Goal: Transaction & Acquisition: Book appointment/travel/reservation

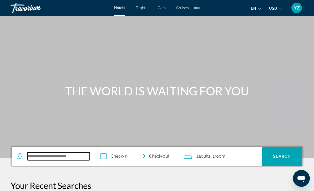
click at [41, 154] on input "Search widget" at bounding box center [58, 156] width 62 height 8
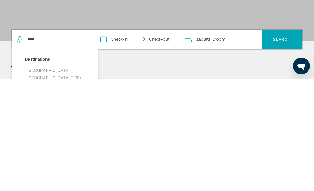
click at [41, 178] on button "[GEOGRAPHIC_DATA], [GEOGRAPHIC_DATA] (TSE)" at bounding box center [59, 186] width 68 height 17
type input "**********"
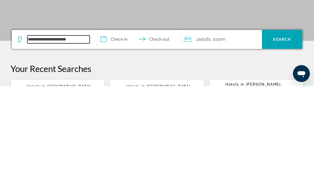
scroll to position [16, 0]
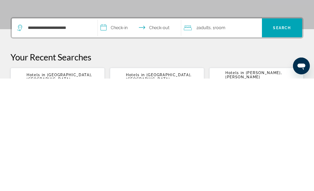
click at [107, 131] on input "**********" at bounding box center [140, 141] width 85 height 20
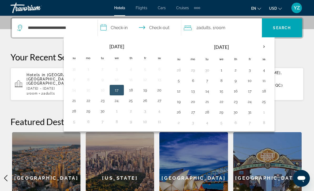
click at [251, 72] on button "3" at bounding box center [249, 69] width 8 height 7
click at [265, 70] on button "4" at bounding box center [264, 69] width 8 height 7
type input "**********"
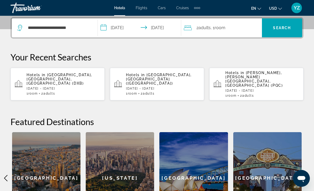
click at [291, 24] on span "Search widget" at bounding box center [282, 28] width 40 height 13
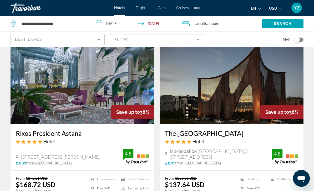
scroll to position [25, 0]
click at [292, 78] on img "Main content" at bounding box center [231, 82] width 144 height 84
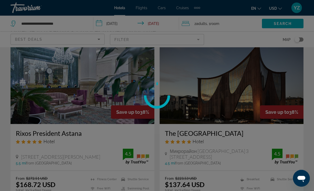
scroll to position [26, 0]
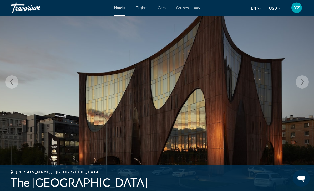
scroll to position [59, 0]
click at [304, 82] on icon "Next image" at bounding box center [302, 82] width 6 height 6
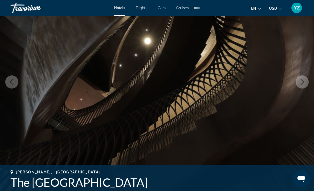
click at [300, 84] on icon "Next image" at bounding box center [302, 82] width 6 height 6
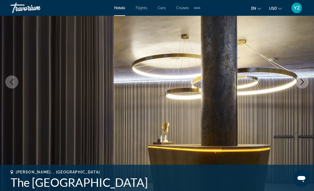
click at [301, 78] on button "Next image" at bounding box center [301, 81] width 13 height 13
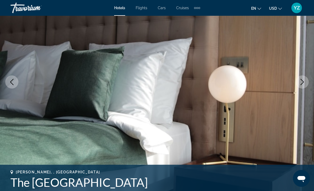
click at [303, 80] on icon "Next image" at bounding box center [302, 82] width 6 height 6
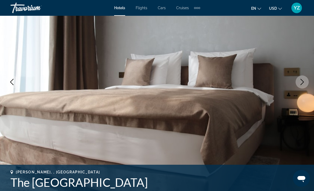
click at [302, 80] on icon "Next image" at bounding box center [302, 82] width 6 height 6
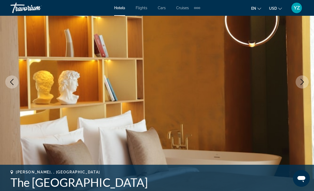
click at [302, 80] on icon "Next image" at bounding box center [302, 82] width 6 height 6
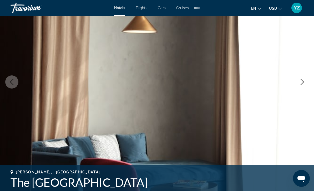
click at [305, 79] on button "Next image" at bounding box center [301, 81] width 13 height 13
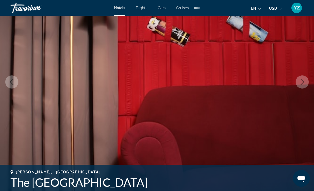
click at [303, 81] on icon "Next image" at bounding box center [302, 82] width 6 height 6
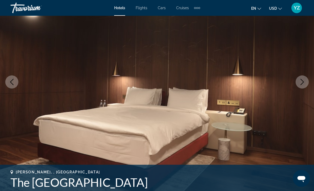
click at [305, 80] on button "Next image" at bounding box center [301, 81] width 13 height 13
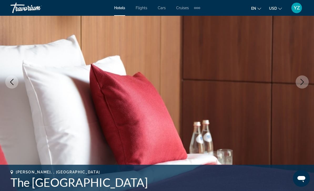
click at [305, 80] on icon "Next image" at bounding box center [302, 82] width 6 height 6
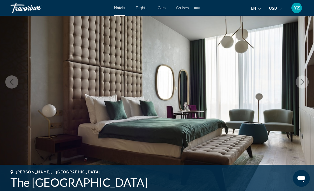
click at [304, 81] on icon "Next image" at bounding box center [302, 82] width 6 height 6
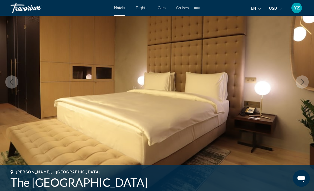
click at [304, 81] on icon "Next image" at bounding box center [302, 82] width 6 height 6
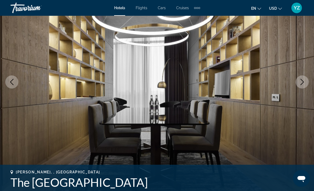
click at [304, 81] on icon "Next image" at bounding box center [302, 82] width 6 height 6
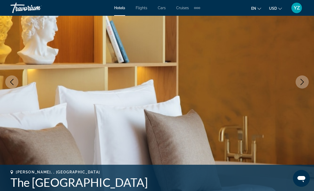
click at [303, 82] on icon "Next image" at bounding box center [301, 82] width 3 height 6
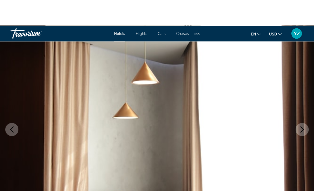
scroll to position [0, 0]
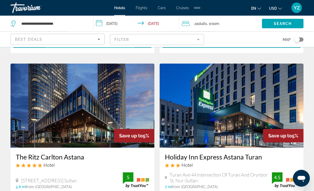
scroll to position [793, 0]
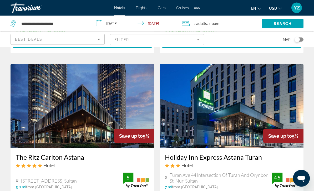
click at [286, 84] on img "Main content" at bounding box center [231, 106] width 144 height 84
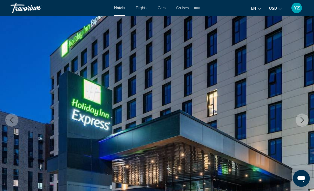
scroll to position [24, 0]
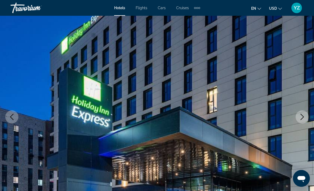
click at [301, 120] on icon "Next image" at bounding box center [301, 117] width 3 height 6
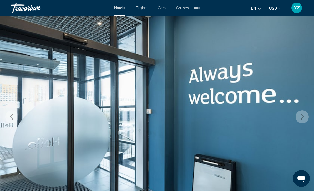
click at [302, 123] on button "Next image" at bounding box center [301, 116] width 13 height 13
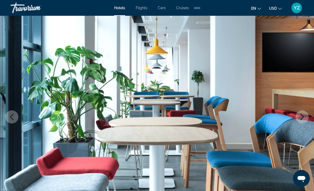
click at [303, 120] on icon "Next image" at bounding box center [302, 117] width 6 height 6
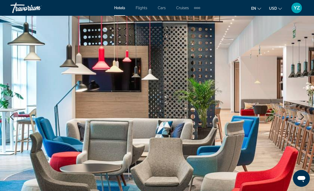
click at [303, 116] on icon "Next image" at bounding box center [302, 117] width 6 height 6
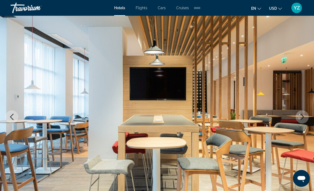
click at [302, 117] on icon "Next image" at bounding box center [302, 117] width 6 height 6
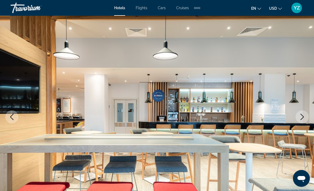
click at [301, 117] on icon "Next image" at bounding box center [302, 117] width 6 height 6
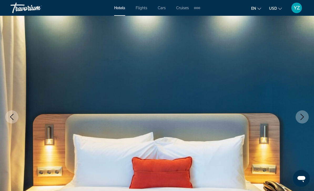
click at [303, 116] on icon "Next image" at bounding box center [301, 117] width 3 height 6
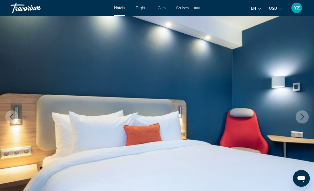
click at [302, 118] on icon "Next image" at bounding box center [302, 117] width 6 height 6
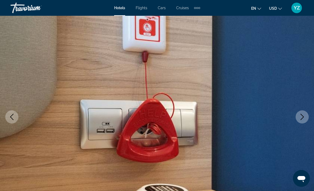
click at [303, 116] on icon "Next image" at bounding box center [301, 117] width 3 height 6
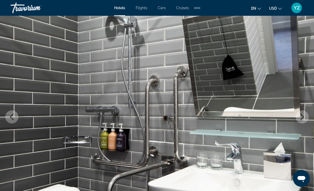
click at [305, 116] on icon "Next image" at bounding box center [302, 117] width 6 height 6
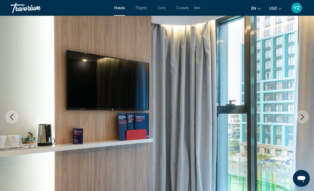
click at [304, 117] on icon "Next image" at bounding box center [302, 117] width 6 height 6
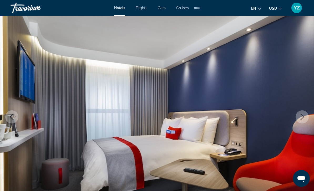
click at [304, 116] on icon "Next image" at bounding box center [302, 117] width 6 height 6
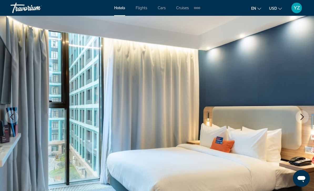
click at [304, 116] on icon "Next image" at bounding box center [302, 117] width 6 height 6
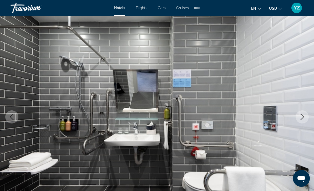
click at [305, 115] on icon "Next image" at bounding box center [302, 117] width 6 height 6
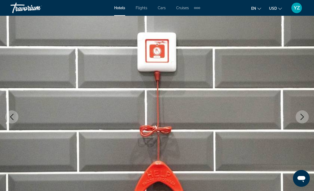
click at [303, 116] on icon "Next image" at bounding box center [302, 117] width 6 height 6
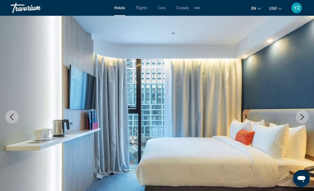
click at [304, 115] on icon "Next image" at bounding box center [302, 117] width 6 height 6
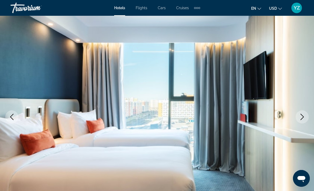
click at [301, 116] on icon "Next image" at bounding box center [302, 117] width 6 height 6
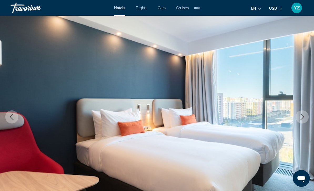
click at [301, 115] on icon "Next image" at bounding box center [301, 117] width 3 height 6
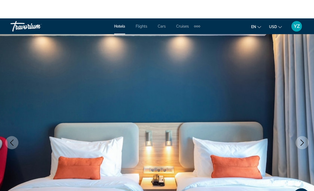
scroll to position [0, 0]
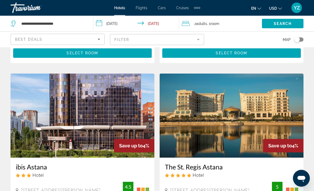
scroll to position [977, 0]
click at [70, 88] on img "Main content" at bounding box center [83, 116] width 144 height 84
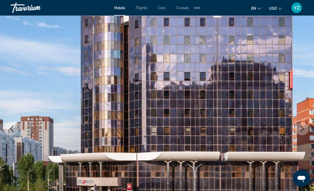
scroll to position [13, 0]
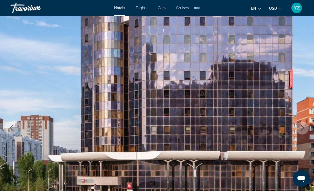
click at [301, 126] on icon "Next image" at bounding box center [302, 128] width 6 height 6
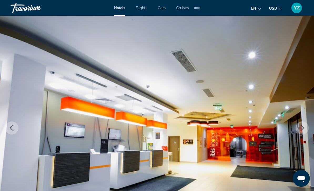
click at [301, 130] on icon "Next image" at bounding box center [302, 128] width 6 height 6
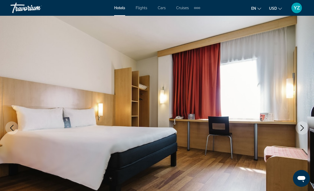
click at [302, 126] on icon "Next image" at bounding box center [302, 128] width 6 height 6
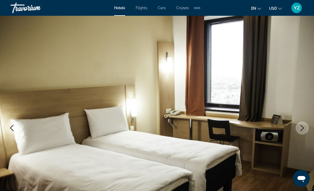
click at [304, 125] on button "Next image" at bounding box center [301, 127] width 13 height 13
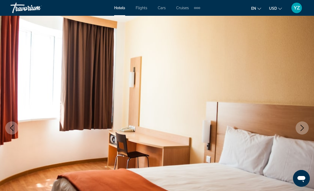
click at [303, 125] on icon "Next image" at bounding box center [302, 128] width 6 height 6
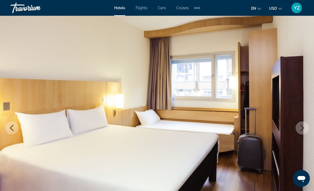
click at [301, 127] on icon "Next image" at bounding box center [302, 128] width 6 height 6
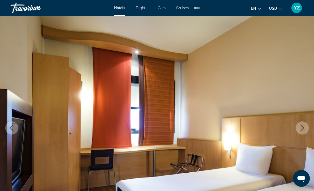
click at [302, 126] on icon "Next image" at bounding box center [302, 128] width 6 height 6
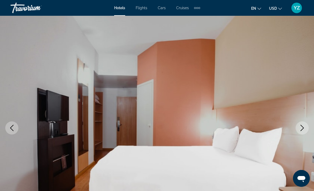
click at [302, 127] on icon "Next image" at bounding box center [302, 128] width 6 height 6
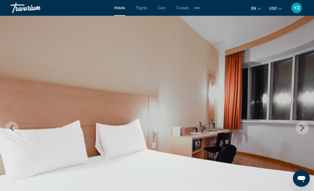
click at [301, 125] on icon "Next image" at bounding box center [302, 128] width 6 height 6
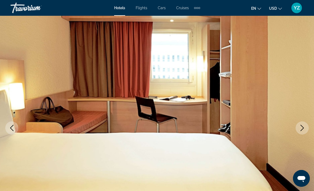
scroll to position [0, 0]
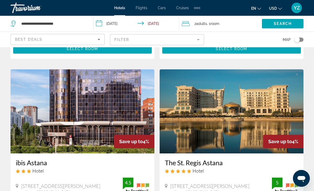
scroll to position [980, 0]
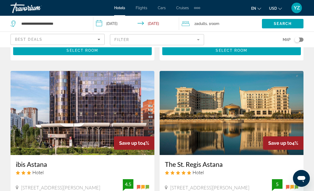
click at [287, 104] on img "Main content" at bounding box center [231, 113] width 144 height 84
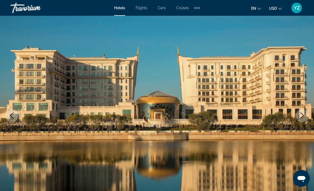
scroll to position [26, 0]
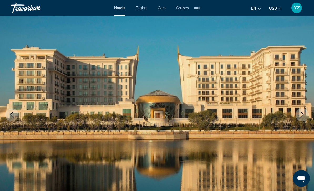
click at [302, 115] on icon "Next image" at bounding box center [302, 115] width 6 height 6
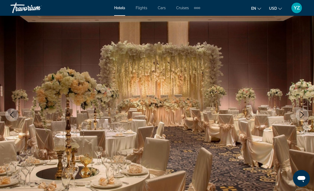
click at [303, 113] on icon "Next image" at bounding box center [302, 115] width 6 height 6
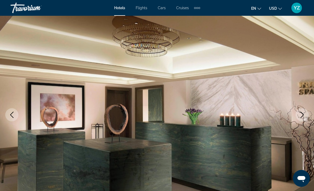
click at [303, 112] on icon "Next image" at bounding box center [302, 115] width 6 height 6
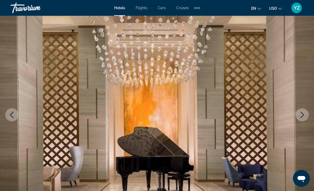
click at [302, 113] on icon "Next image" at bounding box center [302, 115] width 6 height 6
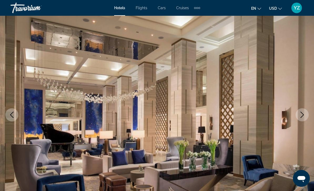
click at [302, 113] on icon "Next image" at bounding box center [302, 115] width 6 height 6
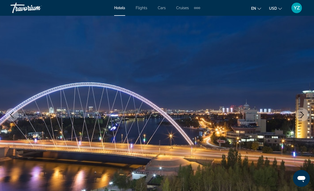
click at [305, 111] on button "Next image" at bounding box center [301, 114] width 13 height 13
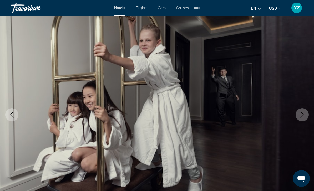
click at [304, 112] on icon "Next image" at bounding box center [302, 115] width 6 height 6
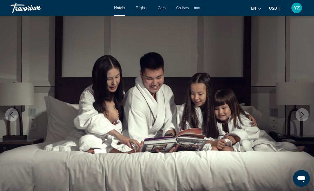
click at [302, 112] on icon "Next image" at bounding box center [302, 115] width 6 height 6
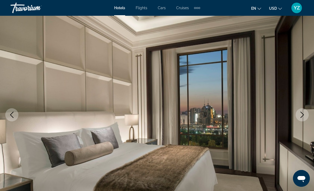
click at [306, 115] on button "Next image" at bounding box center [301, 114] width 13 height 13
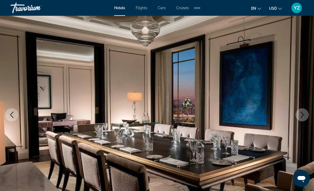
click at [306, 112] on button "Next image" at bounding box center [301, 114] width 13 height 13
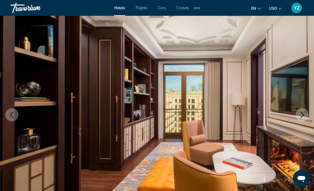
click at [306, 112] on button "Next image" at bounding box center [301, 114] width 13 height 13
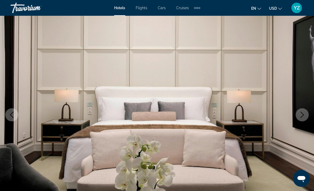
click at [305, 112] on button "Next image" at bounding box center [301, 114] width 13 height 13
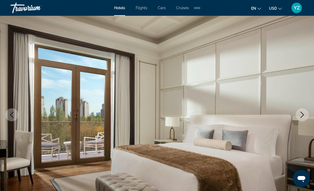
click at [305, 112] on icon "Next image" at bounding box center [302, 115] width 6 height 6
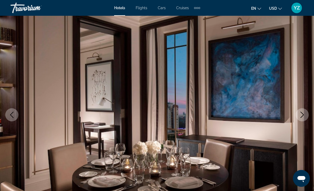
click at [304, 112] on icon "Next image" at bounding box center [302, 115] width 6 height 6
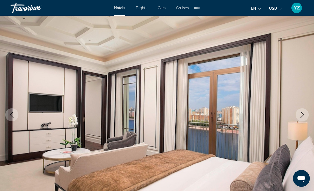
click at [305, 112] on button "Next image" at bounding box center [301, 114] width 13 height 13
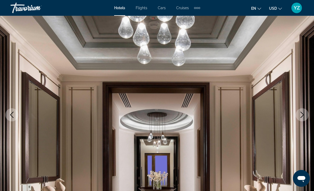
click at [305, 112] on button "Next image" at bounding box center [301, 114] width 13 height 13
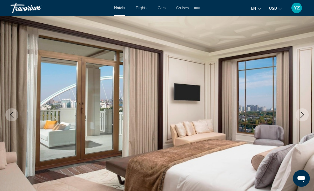
click at [304, 112] on icon "Next image" at bounding box center [302, 115] width 6 height 6
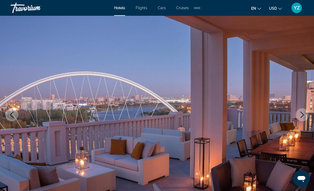
click at [304, 113] on icon "Next image" at bounding box center [302, 115] width 6 height 6
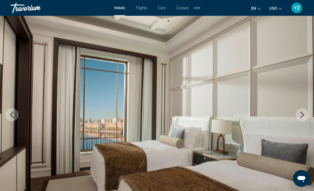
click at [301, 110] on button "Next image" at bounding box center [301, 114] width 13 height 13
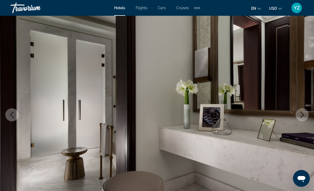
click at [303, 110] on button "Next image" at bounding box center [301, 114] width 13 height 13
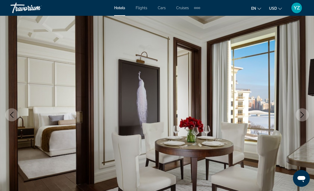
click at [304, 111] on button "Next image" at bounding box center [301, 114] width 13 height 13
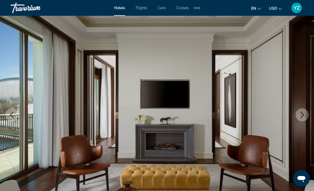
click at [303, 112] on icon "Next image" at bounding box center [302, 115] width 6 height 6
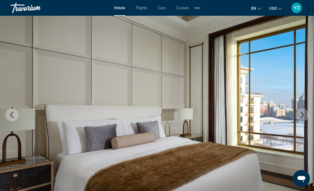
click at [302, 112] on icon "Next image" at bounding box center [302, 115] width 6 height 6
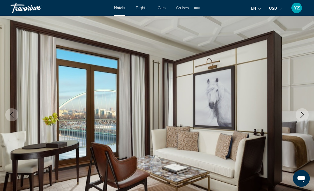
click at [304, 111] on button "Next image" at bounding box center [301, 114] width 13 height 13
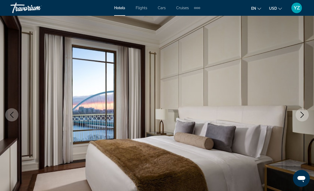
click at [303, 113] on icon "Next image" at bounding box center [302, 115] width 6 height 6
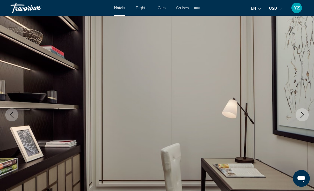
click at [305, 112] on icon "Next image" at bounding box center [302, 115] width 6 height 6
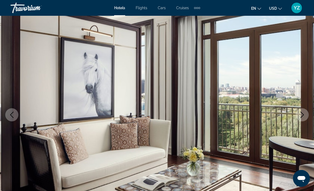
click at [303, 115] on icon "Next image" at bounding box center [301, 115] width 3 height 6
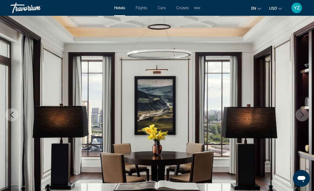
click at [307, 112] on button "Next image" at bounding box center [301, 114] width 13 height 13
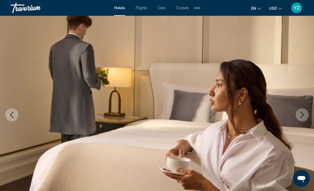
click at [307, 112] on button "Next image" at bounding box center [301, 114] width 13 height 13
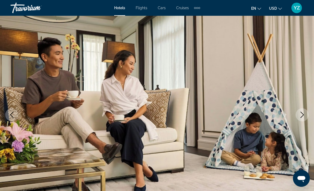
click at [307, 112] on button "Next image" at bounding box center [301, 114] width 13 height 13
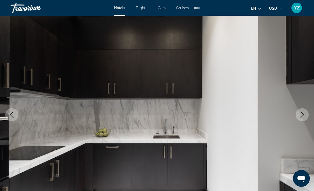
click at [304, 113] on icon "Next image" at bounding box center [302, 115] width 6 height 6
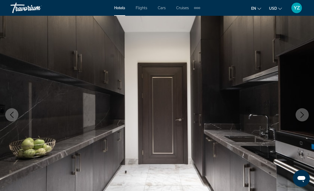
click at [305, 112] on icon "Next image" at bounding box center [302, 115] width 6 height 6
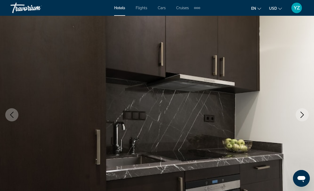
click at [307, 111] on button "Next image" at bounding box center [301, 114] width 13 height 13
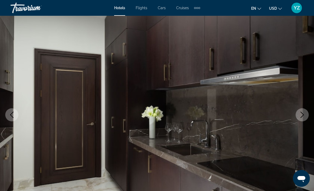
click at [306, 112] on button "Next image" at bounding box center [301, 114] width 13 height 13
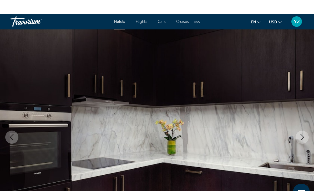
scroll to position [0, 0]
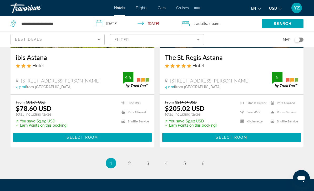
scroll to position [1086, 0]
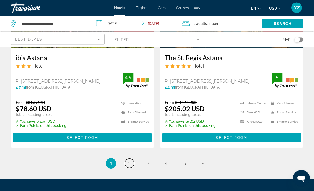
click at [130, 161] on span "2" at bounding box center [129, 164] width 3 height 6
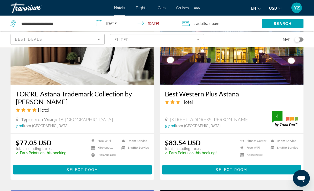
scroll to position [822, 0]
click at [47, 169] on span "Main content" at bounding box center [82, 169] width 138 height 13
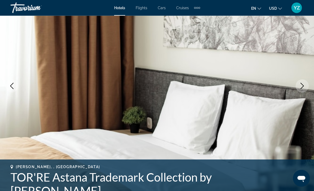
scroll to position [55, 0]
click at [302, 88] on icon "Next image" at bounding box center [302, 86] width 6 height 6
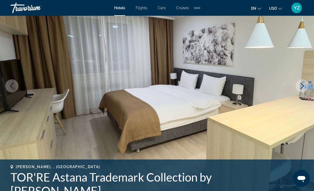
click at [305, 86] on icon "Next image" at bounding box center [302, 86] width 6 height 6
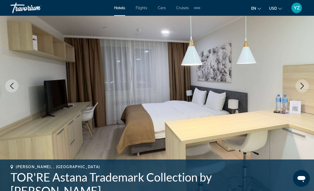
click at [304, 86] on icon "Next image" at bounding box center [302, 86] width 6 height 6
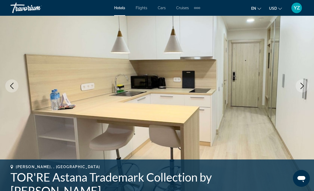
click at [303, 86] on icon "Next image" at bounding box center [302, 86] width 6 height 6
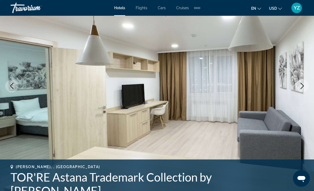
click at [304, 85] on icon "Next image" at bounding box center [302, 86] width 6 height 6
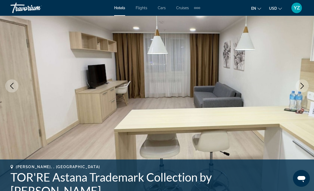
click at [304, 85] on icon "Next image" at bounding box center [302, 86] width 6 height 6
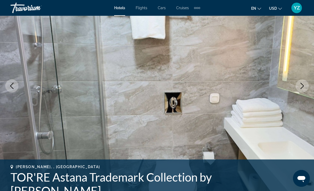
click at [303, 86] on icon "Next image" at bounding box center [301, 86] width 3 height 6
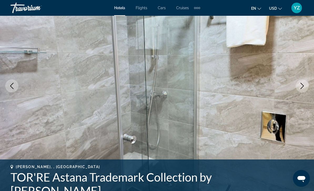
click at [304, 86] on icon "Next image" at bounding box center [302, 86] width 6 height 6
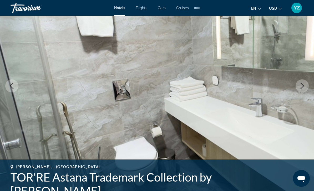
click at [304, 85] on icon "Next image" at bounding box center [302, 86] width 6 height 6
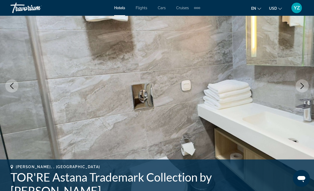
click at [304, 85] on icon "Next image" at bounding box center [302, 86] width 6 height 6
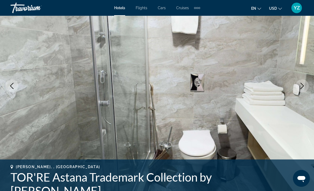
click at [304, 85] on icon "Next image" at bounding box center [302, 86] width 6 height 6
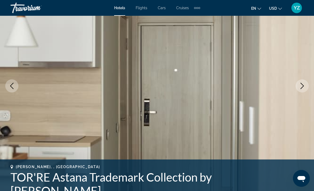
click at [304, 84] on icon "Next image" at bounding box center [302, 86] width 6 height 6
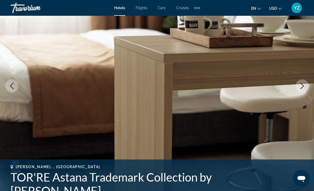
click at [304, 85] on icon "Next image" at bounding box center [302, 86] width 6 height 6
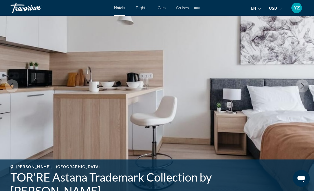
click at [302, 85] on icon "Next image" at bounding box center [301, 86] width 3 height 6
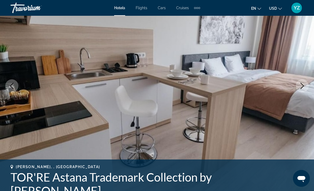
click at [305, 84] on icon "Next image" at bounding box center [302, 86] width 6 height 6
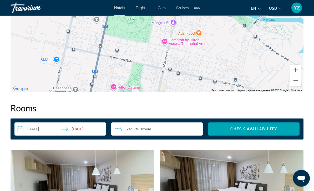
scroll to position [679, 0]
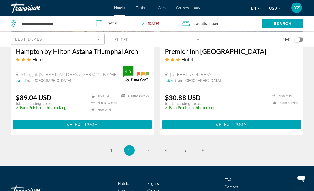
scroll to position [1054, 0]
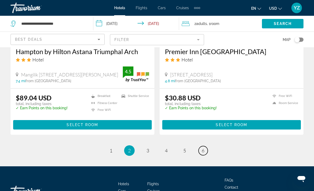
click at [204, 150] on span "6" at bounding box center [203, 151] width 3 height 6
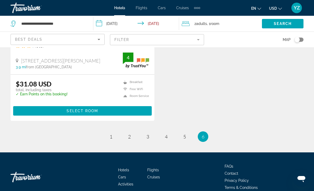
scroll to position [1046, 0]
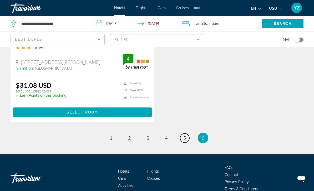
click at [185, 140] on span "5" at bounding box center [184, 138] width 3 height 6
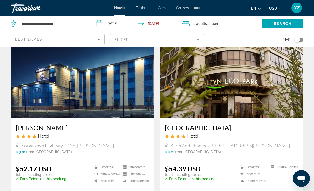
scroll to position [764, 0]
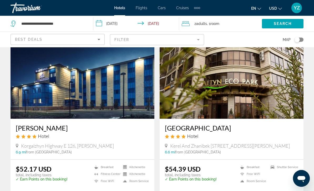
click at [284, 84] on img "Main content" at bounding box center [231, 77] width 144 height 84
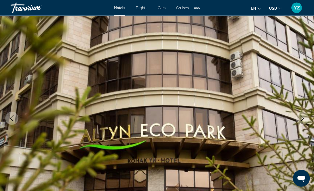
scroll to position [22, 0]
click at [301, 118] on icon "Next image" at bounding box center [302, 118] width 6 height 6
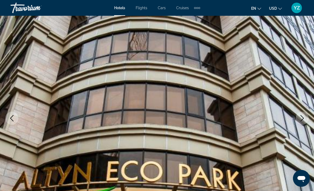
click at [301, 118] on icon "Next image" at bounding box center [302, 118] width 6 height 6
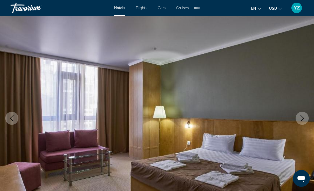
click at [302, 117] on icon "Next image" at bounding box center [302, 118] width 6 height 6
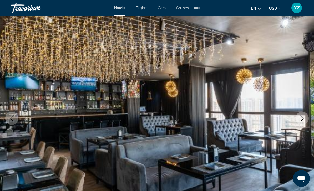
click at [303, 117] on icon "Next image" at bounding box center [302, 118] width 6 height 6
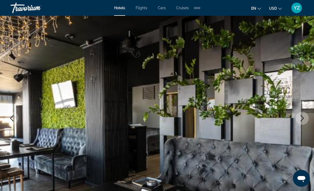
click at [303, 117] on icon "Next image" at bounding box center [302, 118] width 6 height 6
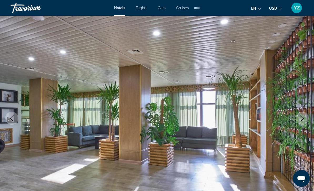
click at [303, 118] on icon "Next image" at bounding box center [302, 118] width 6 height 6
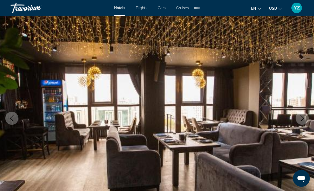
click at [305, 116] on icon "Next image" at bounding box center [302, 118] width 6 height 6
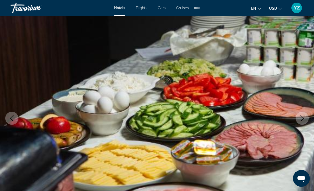
click at [306, 115] on button "Next image" at bounding box center [301, 118] width 13 height 13
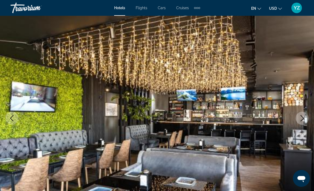
click at [303, 117] on icon "Next image" at bounding box center [302, 118] width 6 height 6
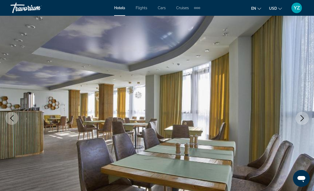
click at [307, 114] on button "Next image" at bounding box center [301, 118] width 13 height 13
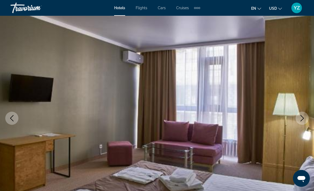
click at [304, 115] on icon "Next image" at bounding box center [302, 118] width 6 height 6
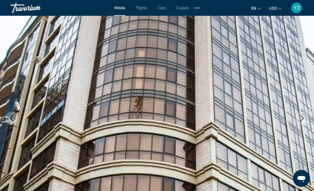
click at [304, 115] on button "Next image" at bounding box center [301, 118] width 13 height 13
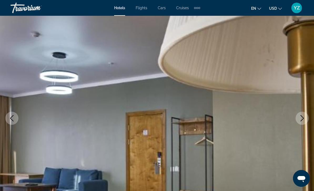
click at [303, 116] on icon "Next image" at bounding box center [302, 118] width 6 height 6
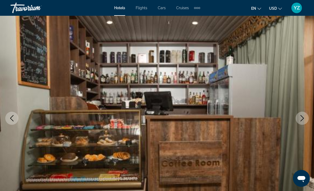
click at [304, 115] on icon "Next image" at bounding box center [302, 118] width 6 height 6
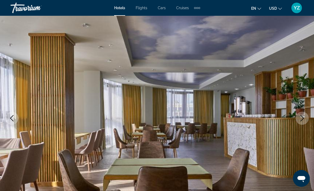
click at [302, 115] on button "Next image" at bounding box center [301, 118] width 13 height 13
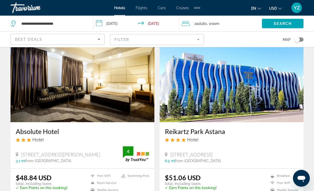
scroll to position [942, 0]
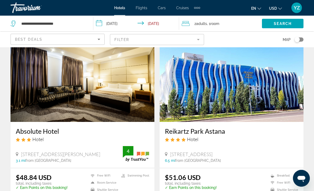
click at [280, 74] on img "Main content" at bounding box center [231, 80] width 144 height 84
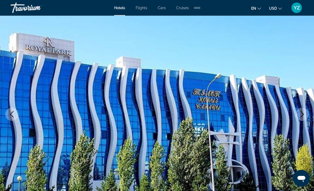
scroll to position [26, 0]
click at [302, 114] on icon "Next image" at bounding box center [302, 114] width 6 height 6
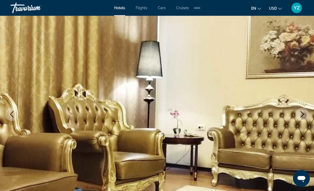
click at [301, 118] on button "Next image" at bounding box center [301, 114] width 13 height 13
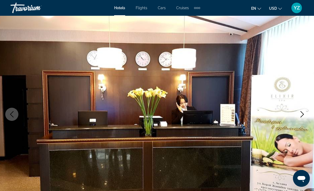
click at [298, 120] on img "Main content" at bounding box center [157, 114] width 314 height 250
click at [298, 119] on button "Next image" at bounding box center [301, 114] width 13 height 13
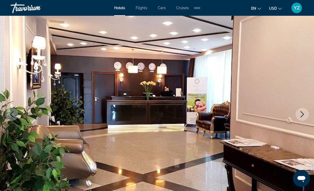
click at [301, 116] on icon "Next image" at bounding box center [302, 114] width 6 height 6
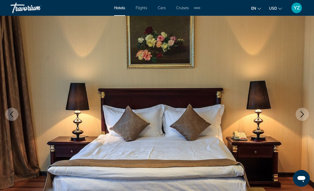
click at [303, 116] on icon "Next image" at bounding box center [302, 114] width 6 height 6
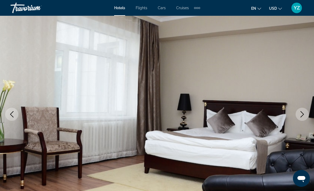
click at [303, 117] on icon "Next image" at bounding box center [302, 114] width 6 height 6
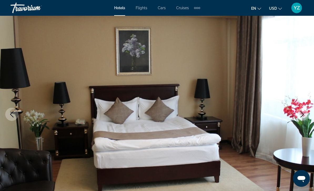
click at [300, 120] on button "Next image" at bounding box center [301, 114] width 13 height 13
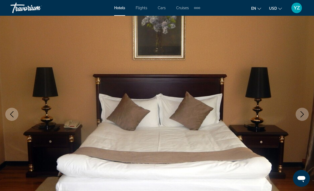
click at [301, 119] on button "Next image" at bounding box center [301, 114] width 13 height 13
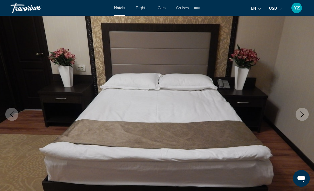
click at [303, 115] on icon "Next image" at bounding box center [302, 114] width 6 height 6
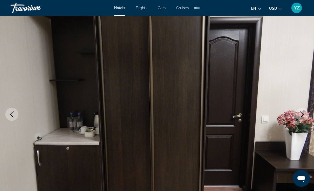
click at [303, 116] on icon "Next image" at bounding box center [302, 114] width 6 height 6
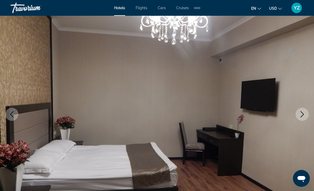
click at [303, 118] on button "Next image" at bounding box center [301, 114] width 13 height 13
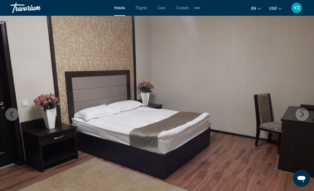
click at [303, 119] on button "Next image" at bounding box center [301, 114] width 13 height 13
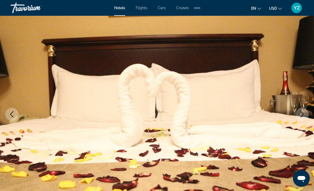
click at [303, 116] on icon "Next image" at bounding box center [302, 114] width 6 height 6
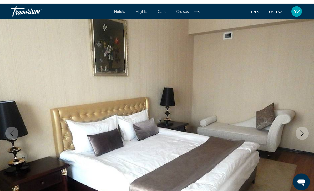
scroll to position [0, 0]
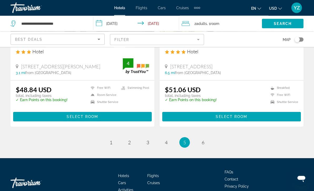
scroll to position [1045, 0]
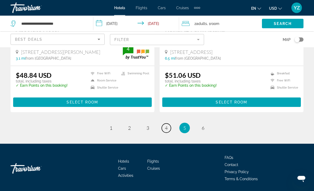
click at [167, 130] on span "4" at bounding box center [166, 128] width 3 height 6
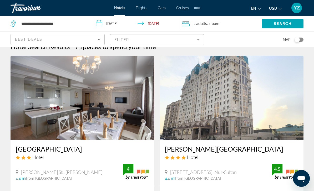
scroll to position [10, 0]
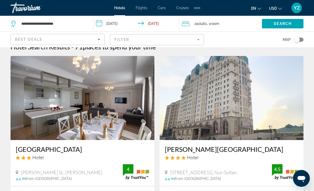
click at [279, 97] on img "Main content" at bounding box center [231, 98] width 144 height 84
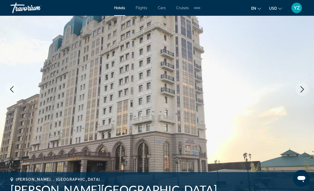
scroll to position [53, 0]
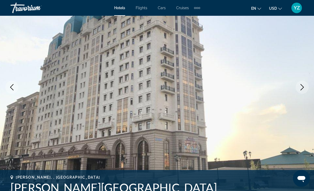
click at [300, 83] on button "Next image" at bounding box center [301, 87] width 13 height 13
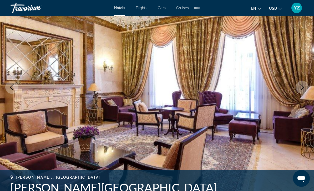
click at [299, 87] on icon "Next image" at bounding box center [302, 87] width 6 height 6
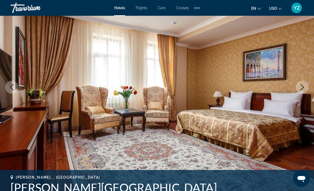
click at [301, 86] on icon "Next image" at bounding box center [302, 87] width 6 height 6
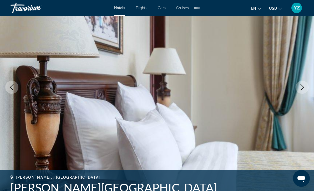
click at [303, 85] on icon "Next image" at bounding box center [302, 87] width 6 height 6
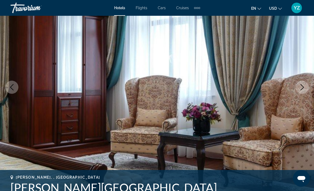
click at [303, 85] on icon "Next image" at bounding box center [302, 87] width 6 height 6
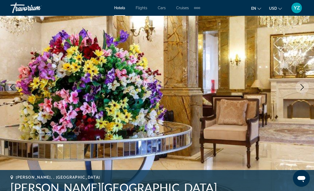
click at [302, 86] on icon "Next image" at bounding box center [302, 87] width 6 height 6
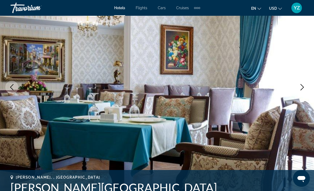
click at [303, 86] on icon "Next image" at bounding box center [302, 87] width 6 height 6
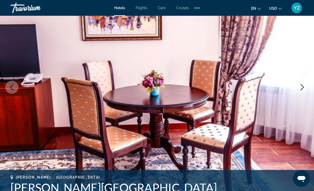
click at [302, 86] on icon "Next image" at bounding box center [301, 87] width 3 height 6
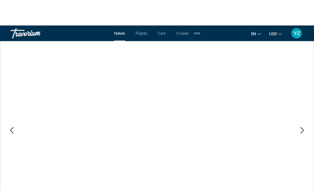
scroll to position [0, 0]
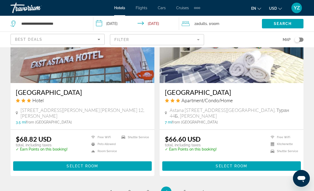
scroll to position [1007, 0]
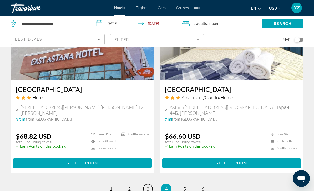
click at [149, 184] on link "page 3" at bounding box center [147, 188] width 9 height 9
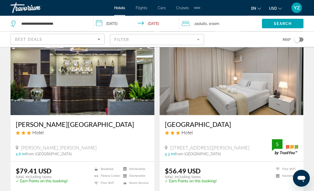
scroll to position [222, 0]
click at [31, 93] on img "Main content" at bounding box center [83, 73] width 144 height 84
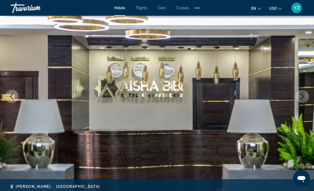
scroll to position [44, 0]
click at [301, 95] on icon "Next image" at bounding box center [302, 96] width 6 height 6
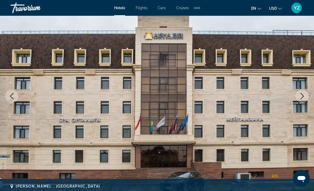
click at [302, 93] on icon "Next image" at bounding box center [302, 96] width 6 height 6
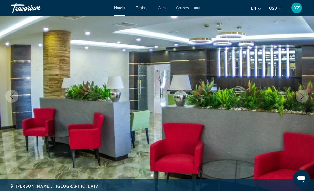
click at [299, 94] on icon "Next image" at bounding box center [302, 96] width 6 height 6
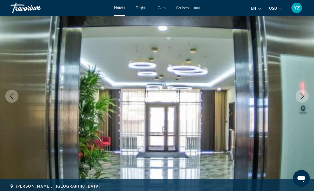
click at [301, 95] on icon "Next image" at bounding box center [302, 96] width 6 height 6
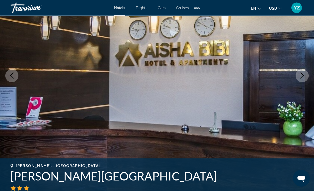
scroll to position [64, 0]
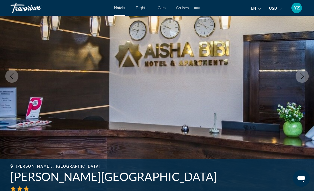
click at [302, 78] on icon "Next image" at bounding box center [302, 76] width 6 height 6
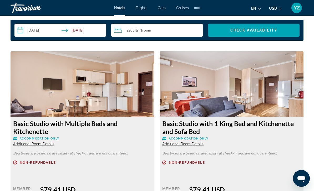
scroll to position [784, 0]
click at [30, 89] on img "Main content" at bounding box center [83, 84] width 144 height 66
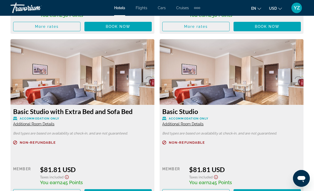
scroll to position [960, 0]
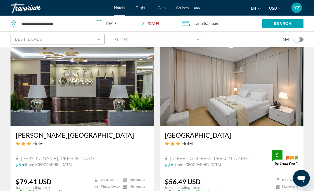
scroll to position [211, 0]
click at [283, 101] on img "Main content" at bounding box center [231, 84] width 144 height 84
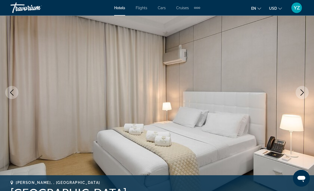
scroll to position [48, 0]
click at [300, 92] on icon "Next image" at bounding box center [302, 92] width 6 height 6
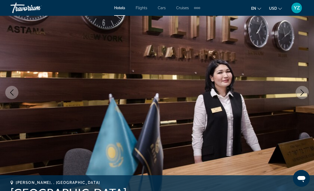
click at [303, 92] on icon "Next image" at bounding box center [302, 92] width 6 height 6
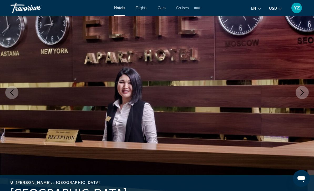
click at [301, 92] on icon "Next image" at bounding box center [302, 92] width 6 height 6
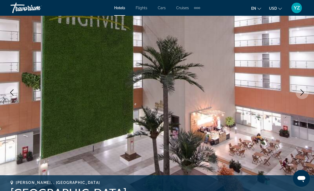
click at [301, 92] on icon "Next image" at bounding box center [302, 92] width 6 height 6
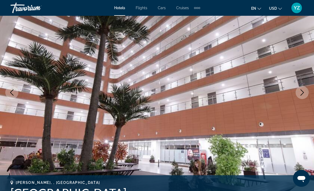
click at [301, 92] on icon "Next image" at bounding box center [302, 92] width 6 height 6
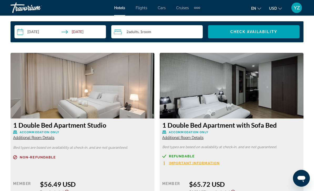
scroll to position [765, 0]
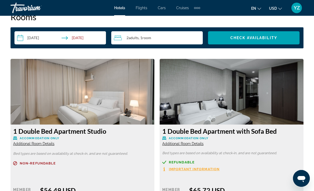
click at [38, 113] on img "Main content" at bounding box center [83, 92] width 144 height 66
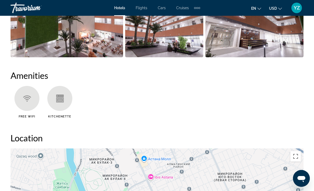
scroll to position [460, 0]
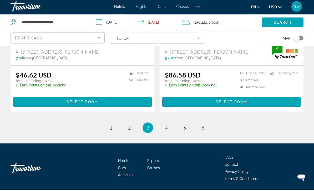
scroll to position [1053, 0]
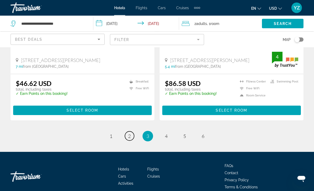
click at [130, 136] on span "2" at bounding box center [129, 136] width 3 height 6
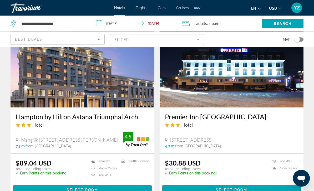
scroll to position [989, 0]
